Goal: Transaction & Acquisition: Purchase product/service

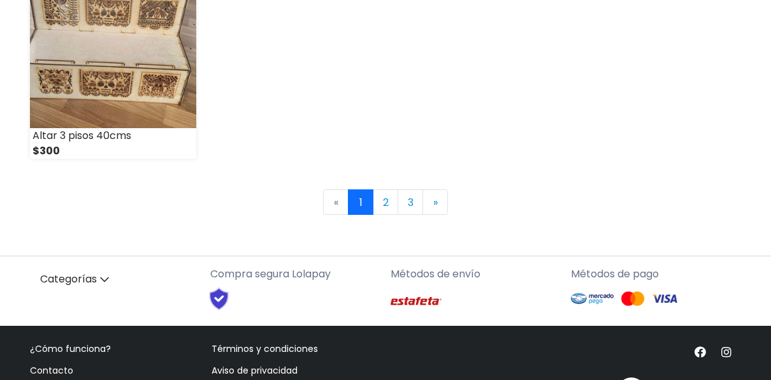
scroll to position [1962, 0]
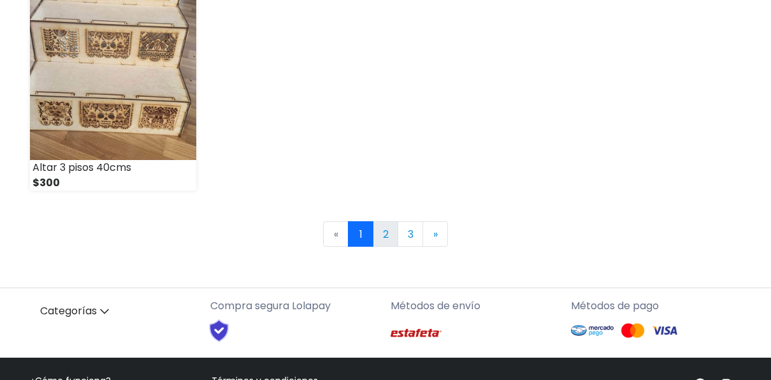
click at [390, 236] on link "2" at bounding box center [386, 234] width 26 height 26
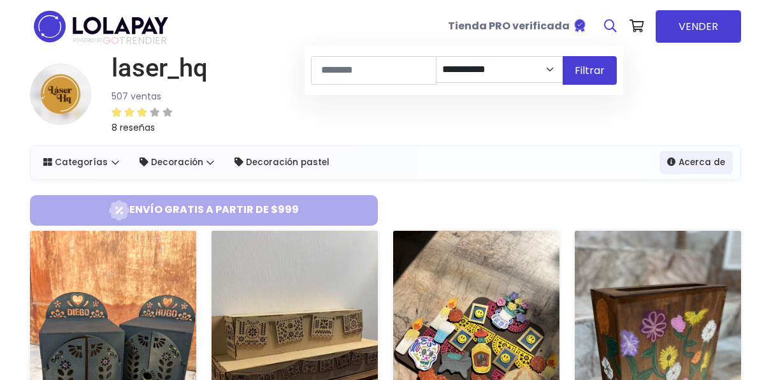
click at [612, 19] on link at bounding box center [611, 26] width 26 height 38
click at [393, 70] on input at bounding box center [374, 70] width 126 height 29
type input "**********"
click at [563, 56] on button "Filtrar" at bounding box center [590, 70] width 54 height 29
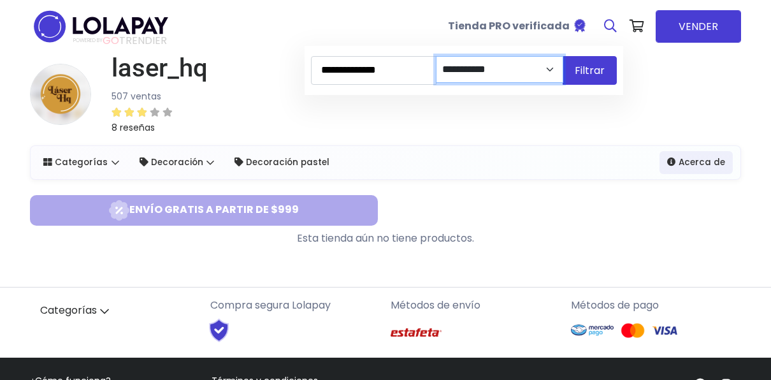
click at [545, 66] on select "**********" at bounding box center [500, 69] width 128 height 27
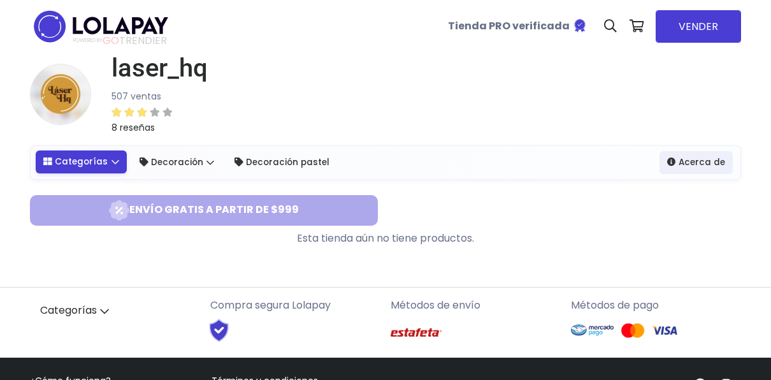
click at [99, 157] on link "Categorías" at bounding box center [81, 161] width 91 height 23
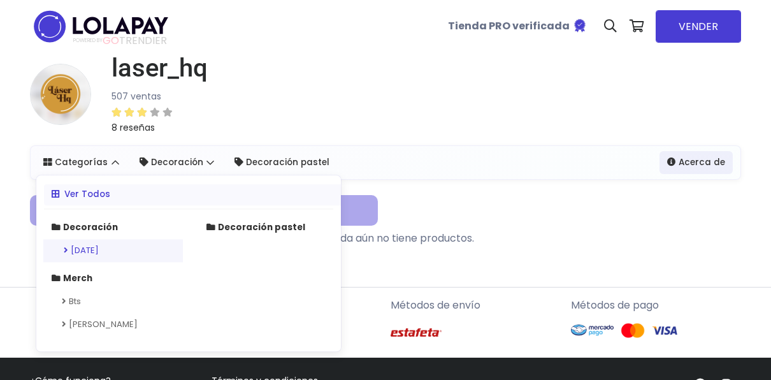
click at [124, 244] on link "[DATE]" at bounding box center [113, 250] width 140 height 23
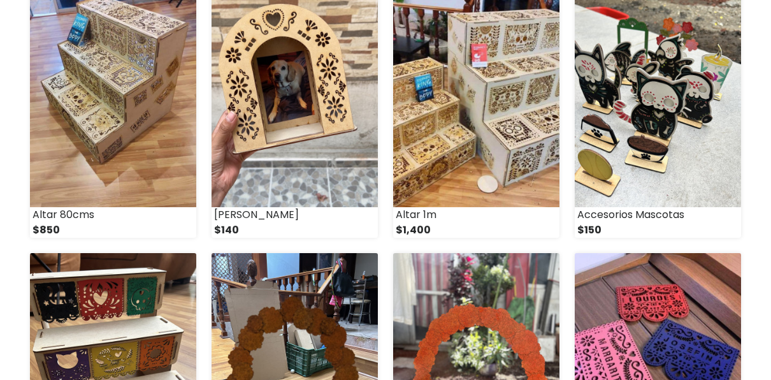
scroll to position [288, 0]
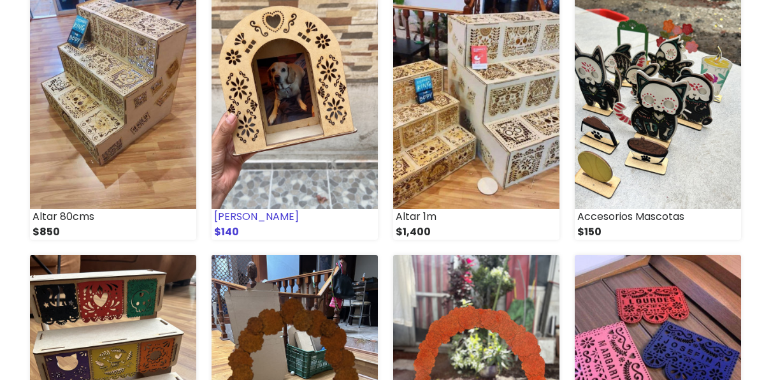
click at [289, 50] on img at bounding box center [295, 93] width 166 height 231
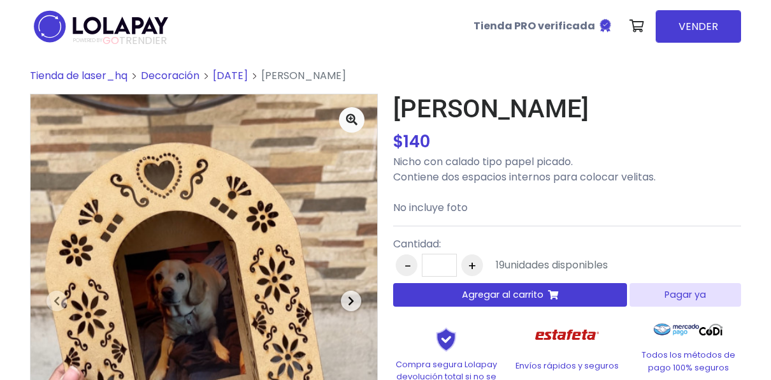
click at [358, 297] on span "button" at bounding box center [351, 301] width 20 height 20
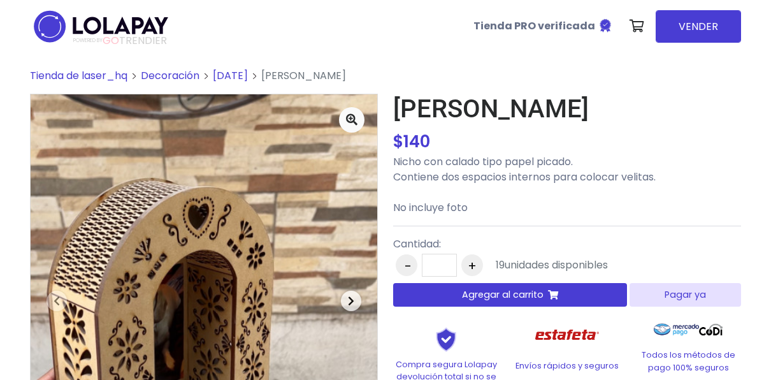
click at [358, 298] on span "button" at bounding box center [351, 301] width 20 height 20
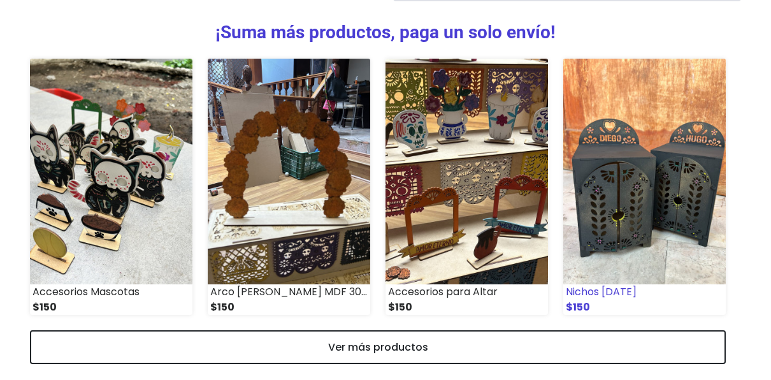
scroll to position [590, 0]
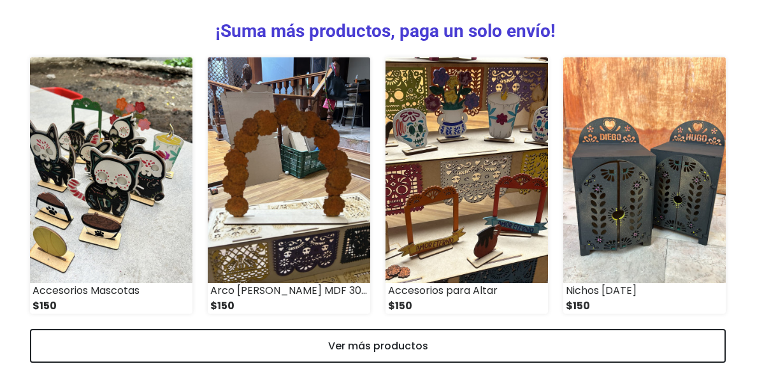
drag, startPoint x: 332, startPoint y: 339, endPoint x: 333, endPoint y: 320, distance: 19.2
click at [333, 338] on link "Ver más productos" at bounding box center [378, 346] width 696 height 34
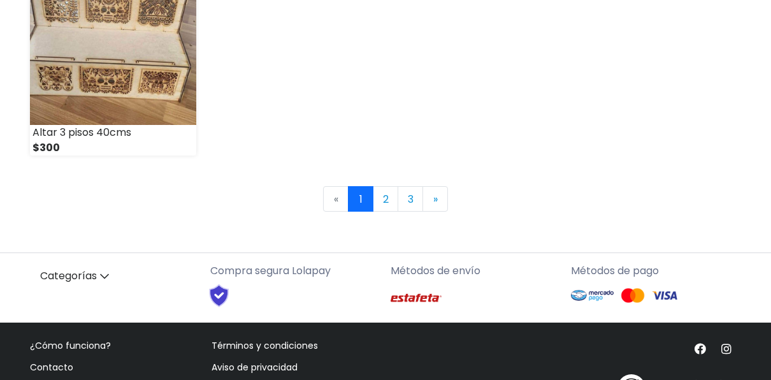
scroll to position [1934, 0]
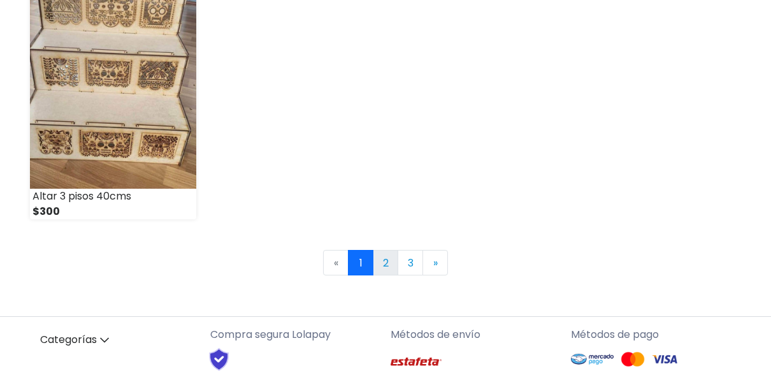
click at [392, 261] on link "2" at bounding box center [386, 263] width 26 height 26
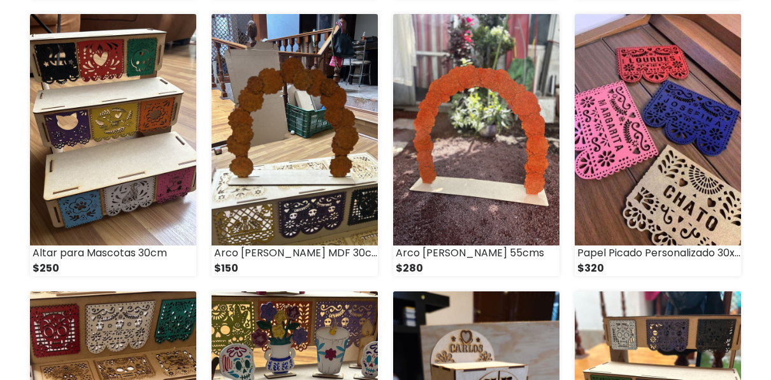
scroll to position [1312, 0]
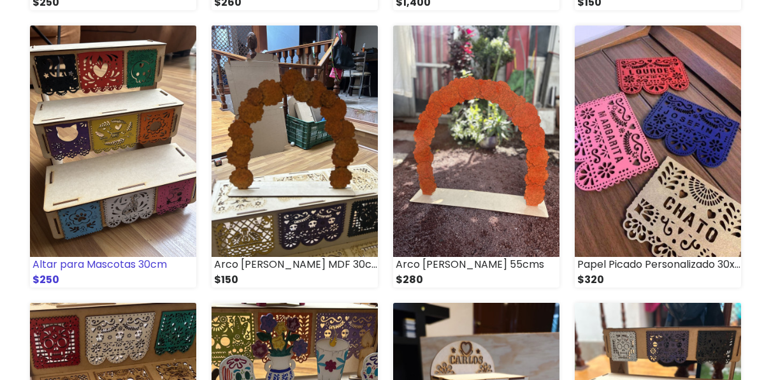
click at [113, 185] on img at bounding box center [113, 141] width 166 height 231
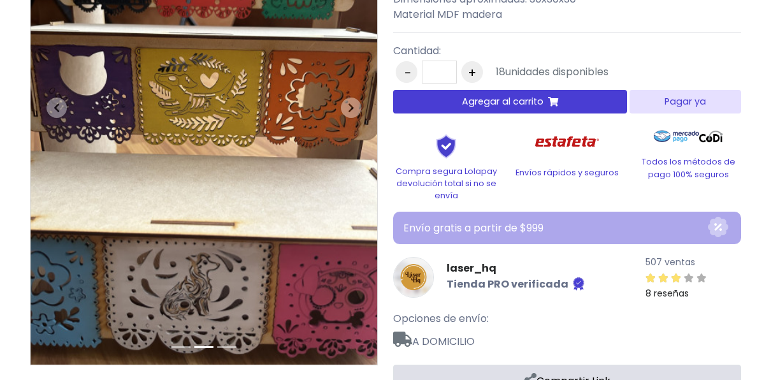
scroll to position [189, 0]
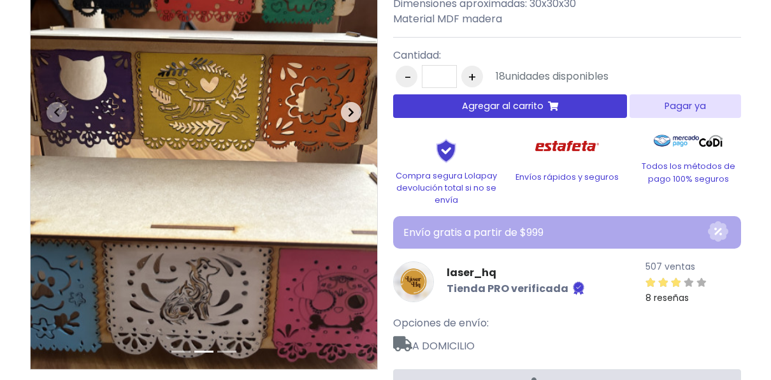
click at [354, 110] on icon "button" at bounding box center [351, 112] width 6 height 10
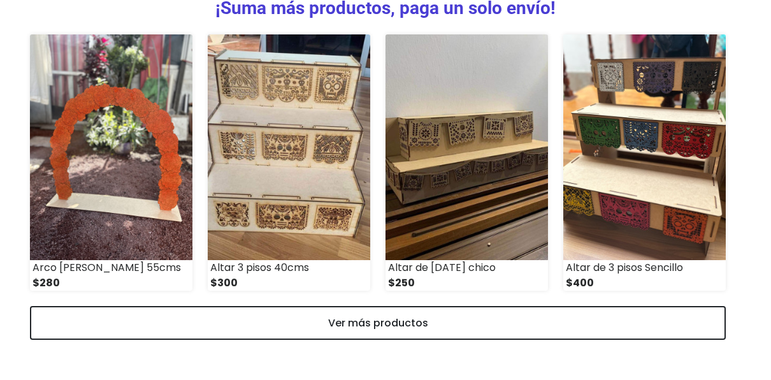
scroll to position [616, 0]
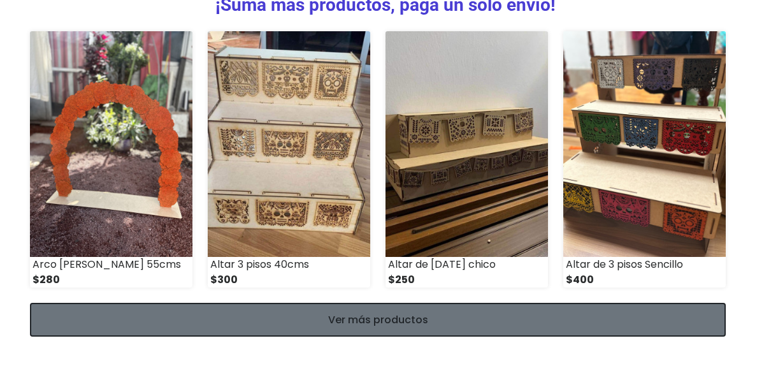
click at [483, 319] on link "Ver más productos" at bounding box center [378, 320] width 696 height 34
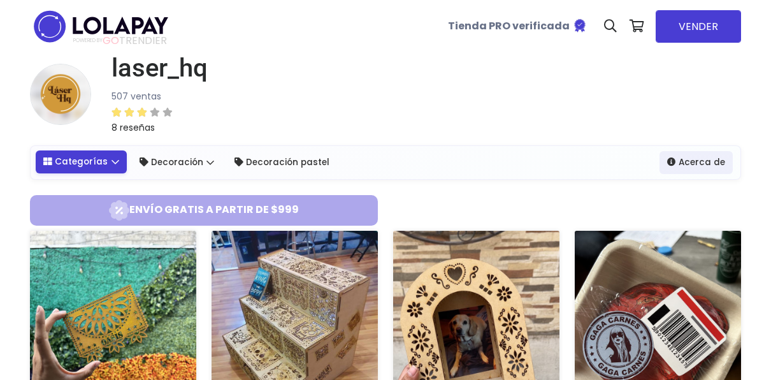
click at [109, 159] on link "Categorías" at bounding box center [81, 161] width 91 height 23
